Goal: Navigation & Orientation: Find specific page/section

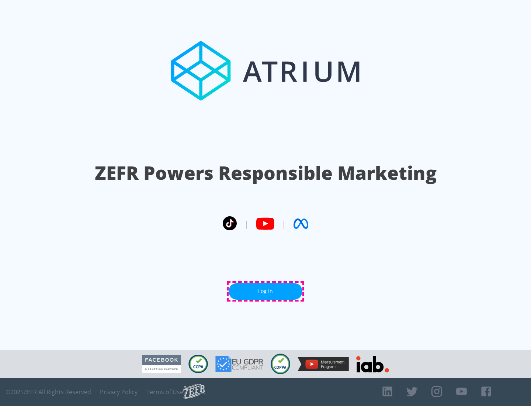
click at [266, 291] on link "Log In" at bounding box center [266, 291] width 74 height 17
